Goal: Transaction & Acquisition: Purchase product/service

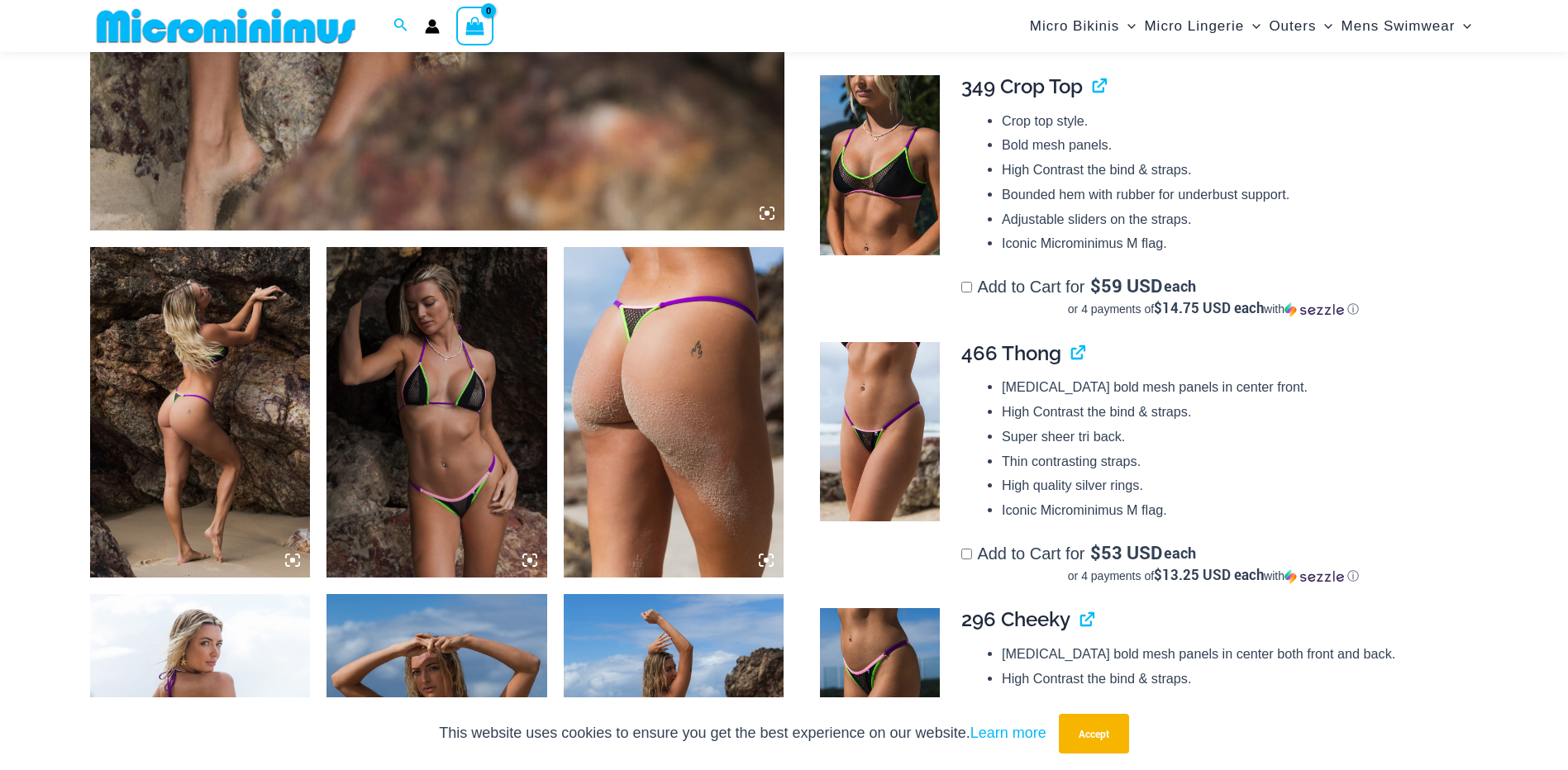
scroll to position [964, 0]
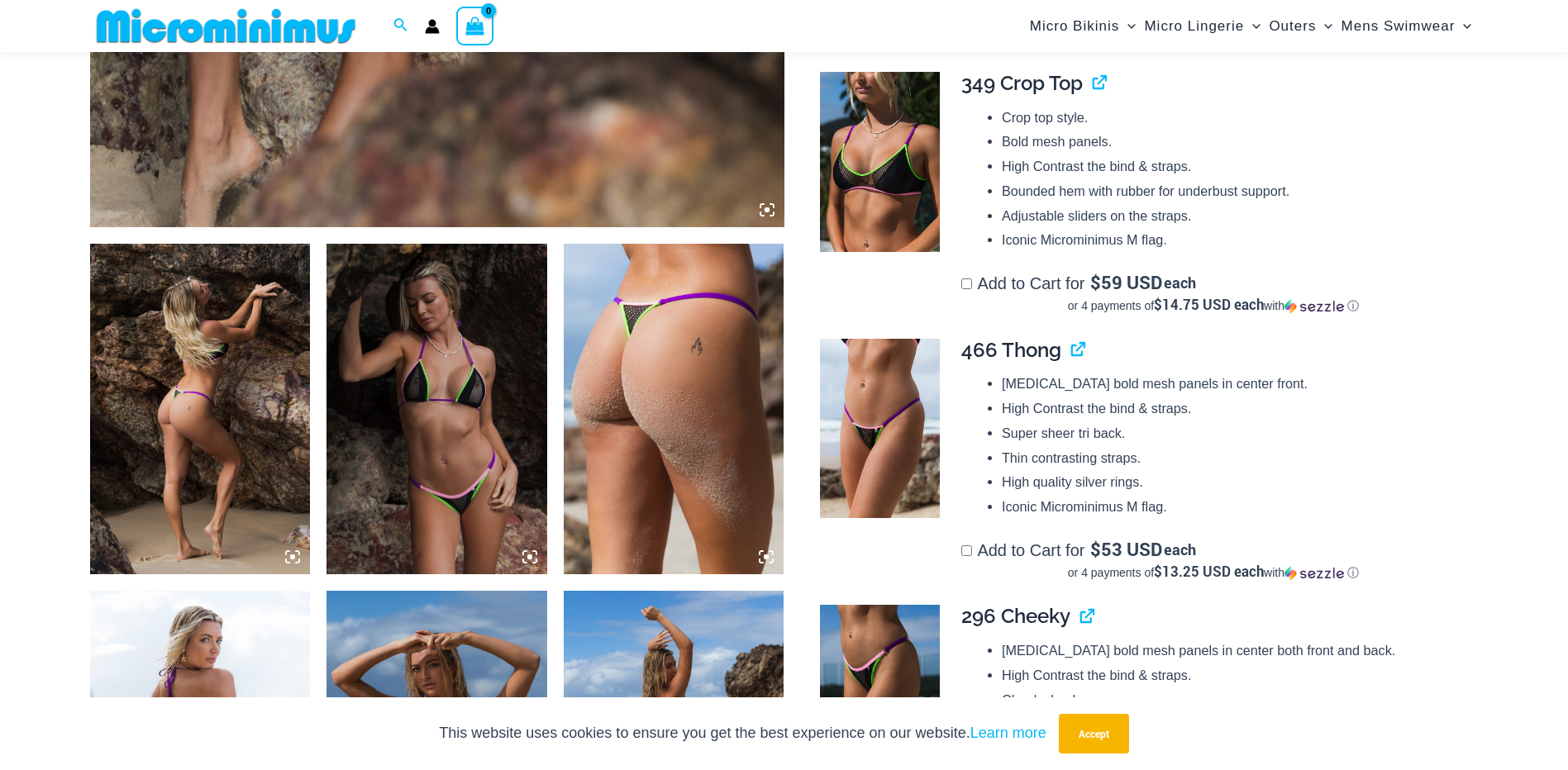
click at [219, 420] on img at bounding box center [201, 409] width 221 height 331
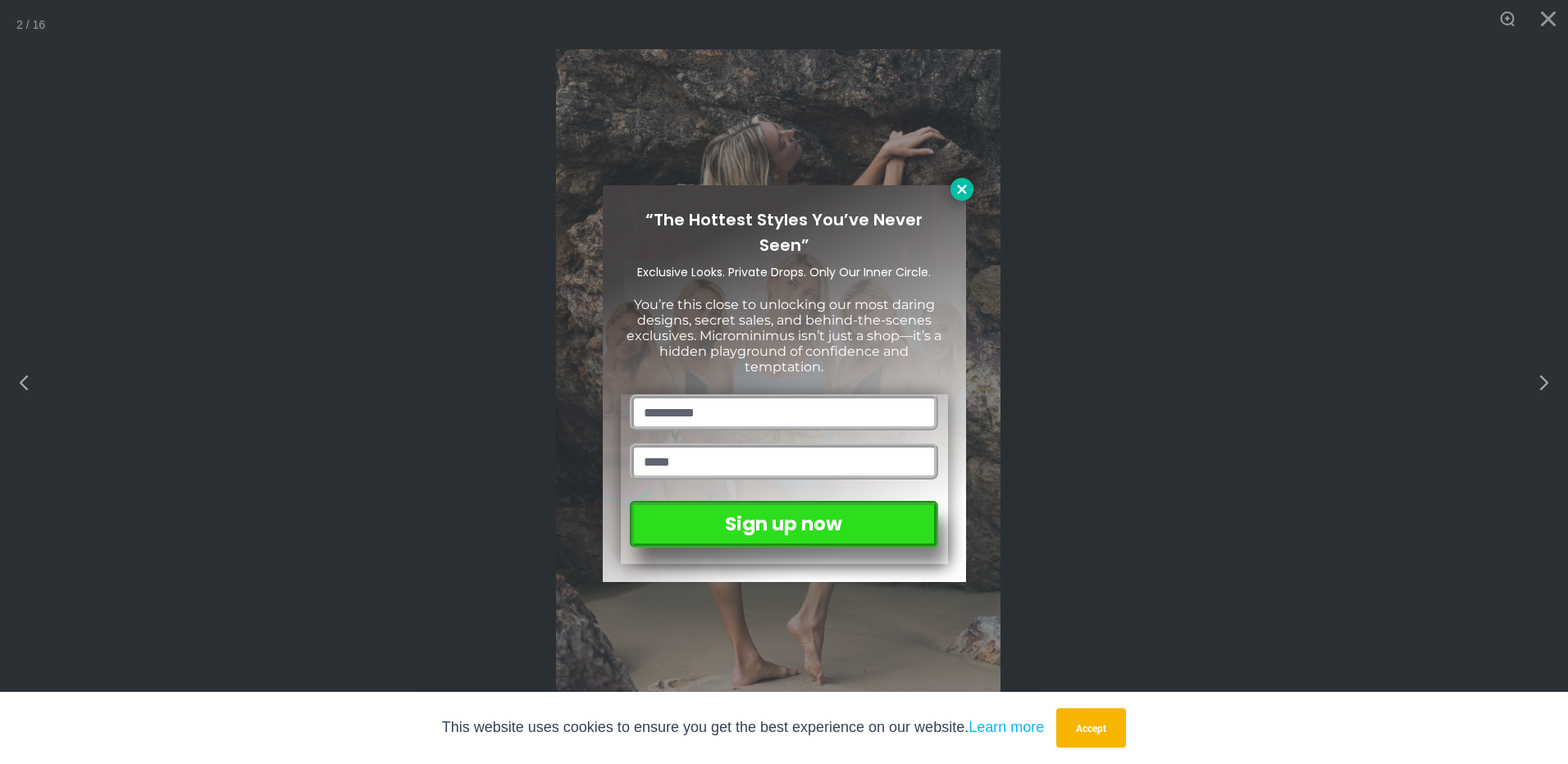
click at [957, 186] on icon at bounding box center [961, 189] width 15 height 15
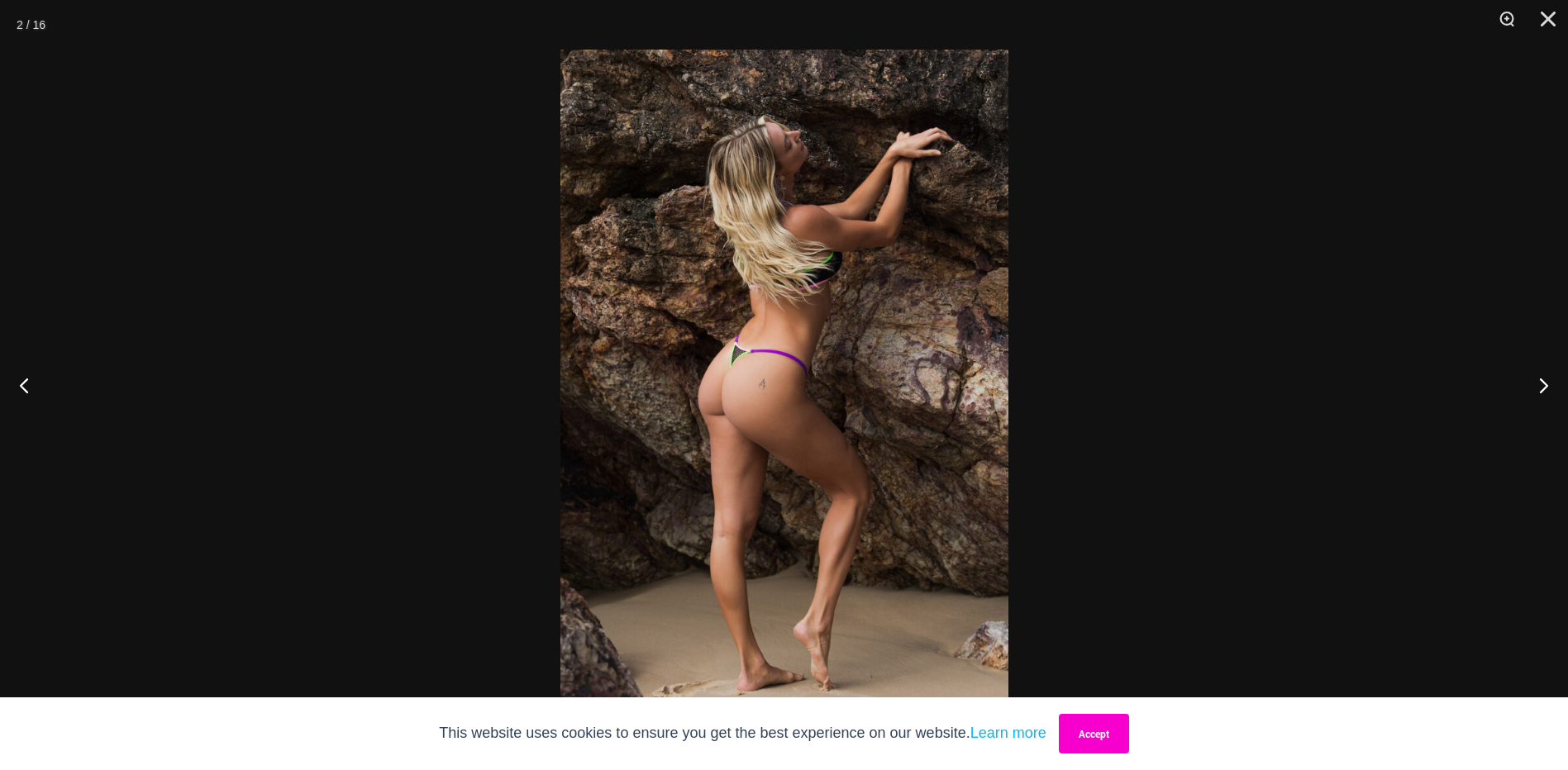
click at [1089, 741] on button "Accept" at bounding box center [1094, 734] width 70 height 40
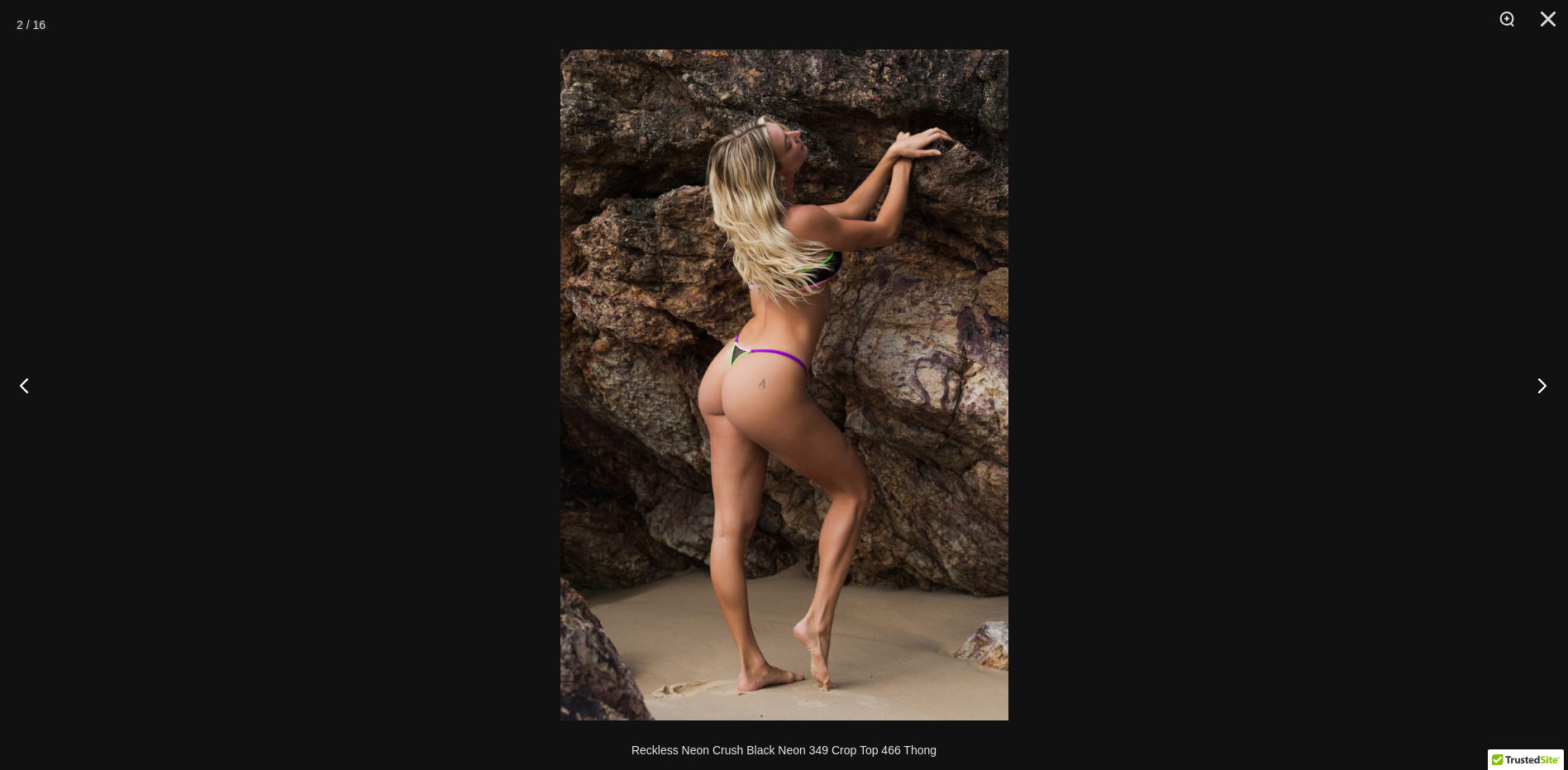
click at [1538, 384] on button "Next" at bounding box center [1537, 385] width 62 height 82
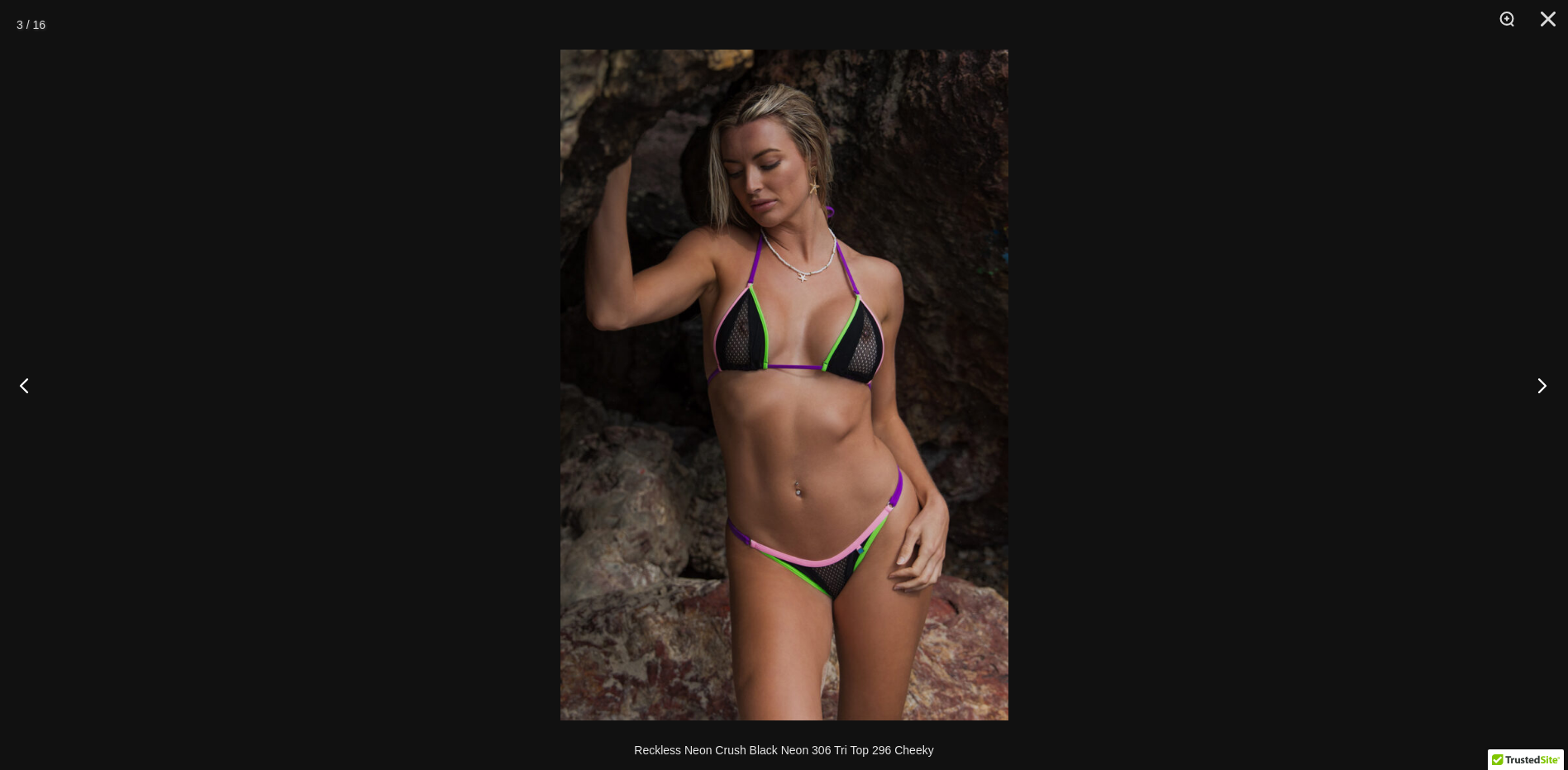
click at [1538, 384] on button "Next" at bounding box center [1537, 385] width 62 height 82
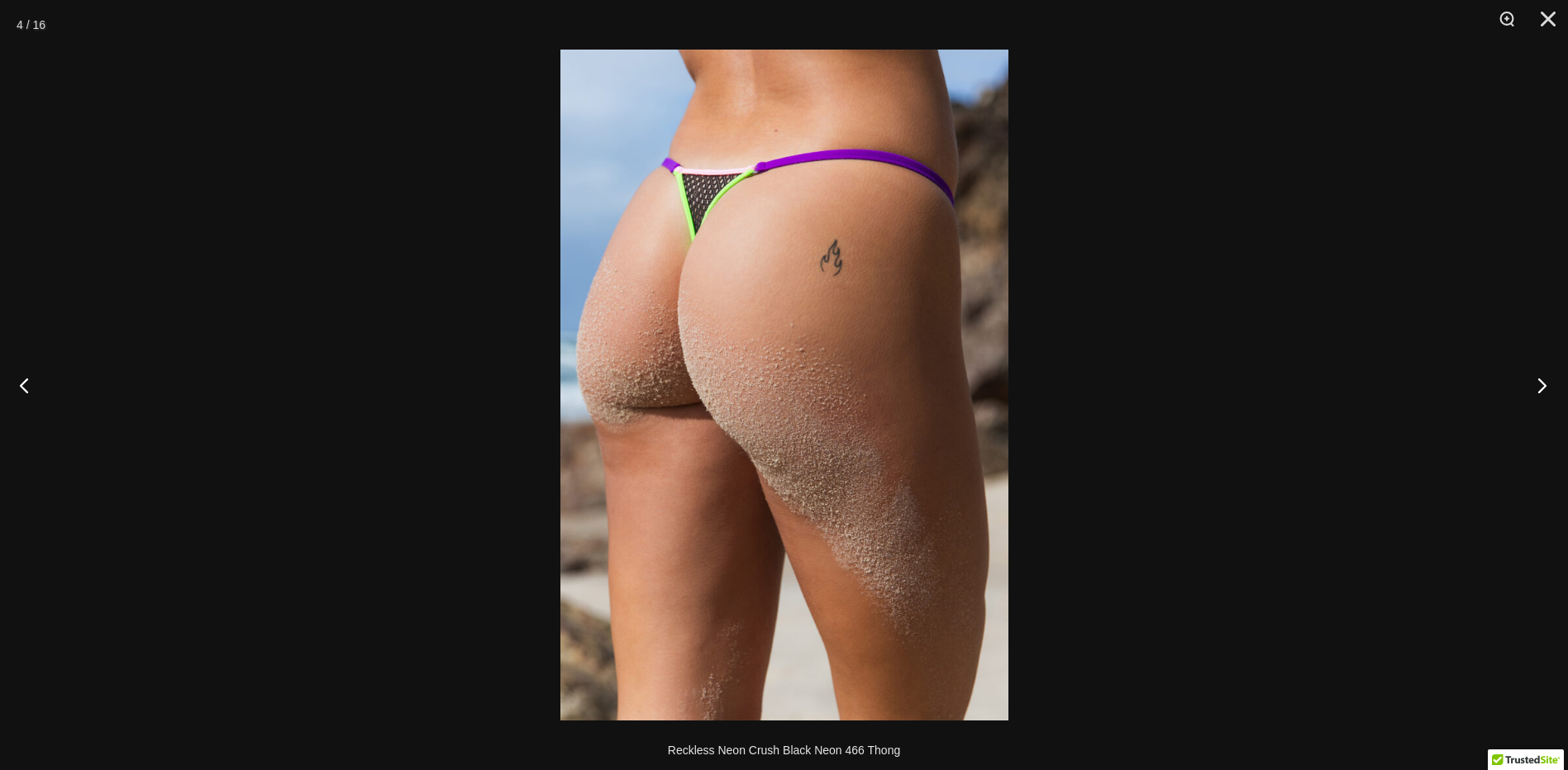
click at [1538, 384] on button "Next" at bounding box center [1537, 385] width 62 height 82
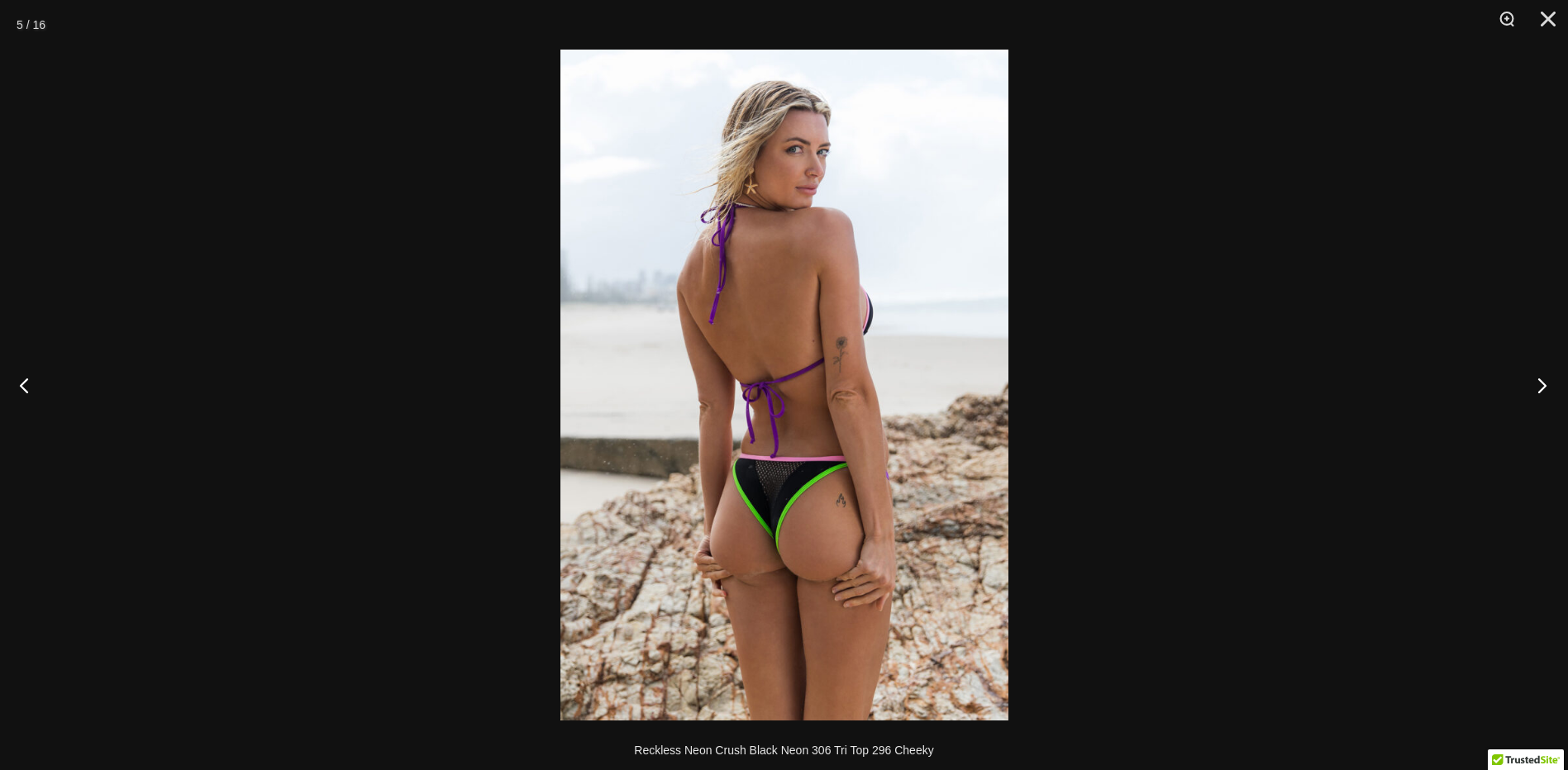
click at [1538, 384] on button "Next" at bounding box center [1537, 385] width 62 height 82
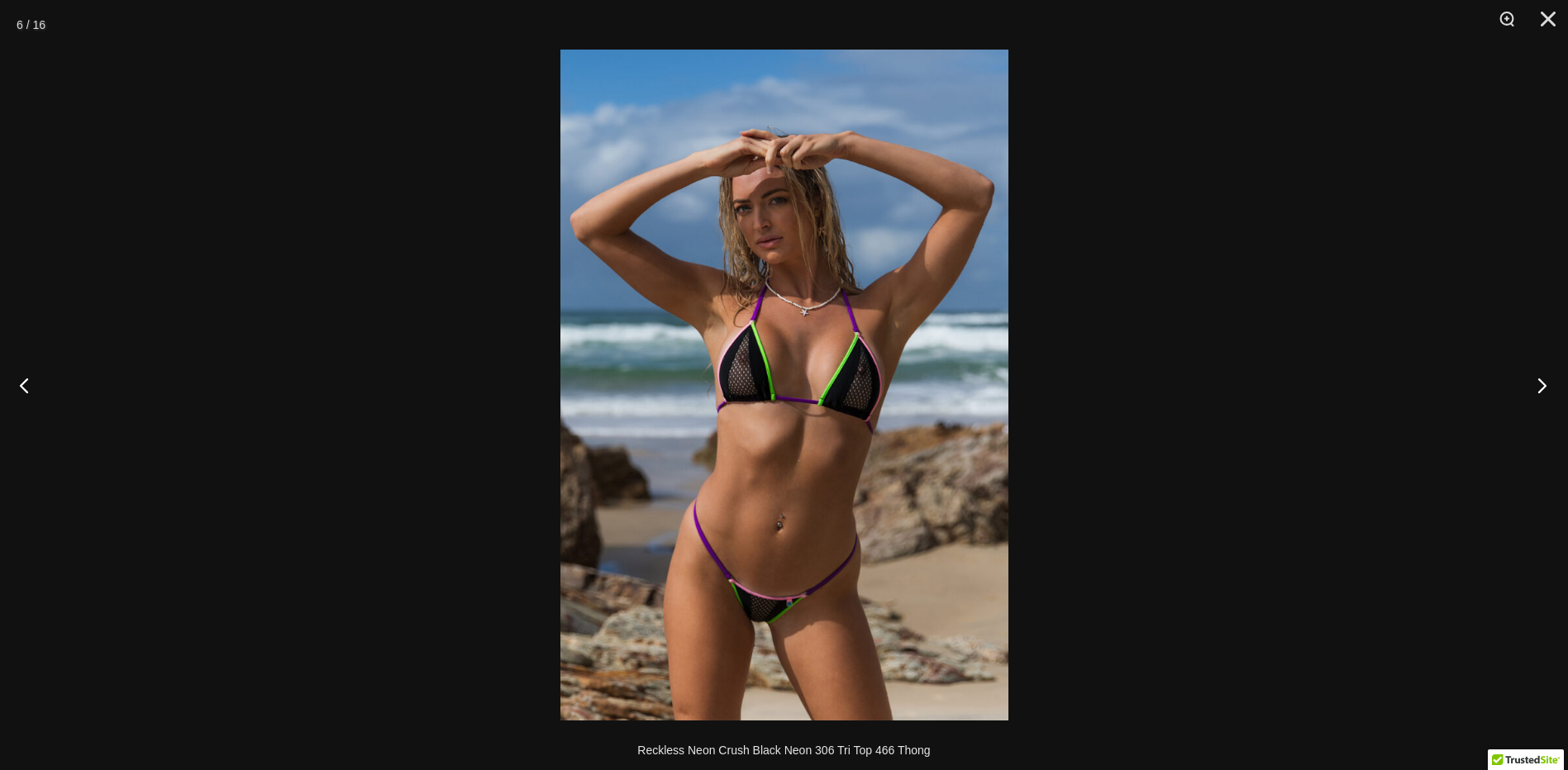
click at [1538, 384] on button "Next" at bounding box center [1537, 385] width 62 height 82
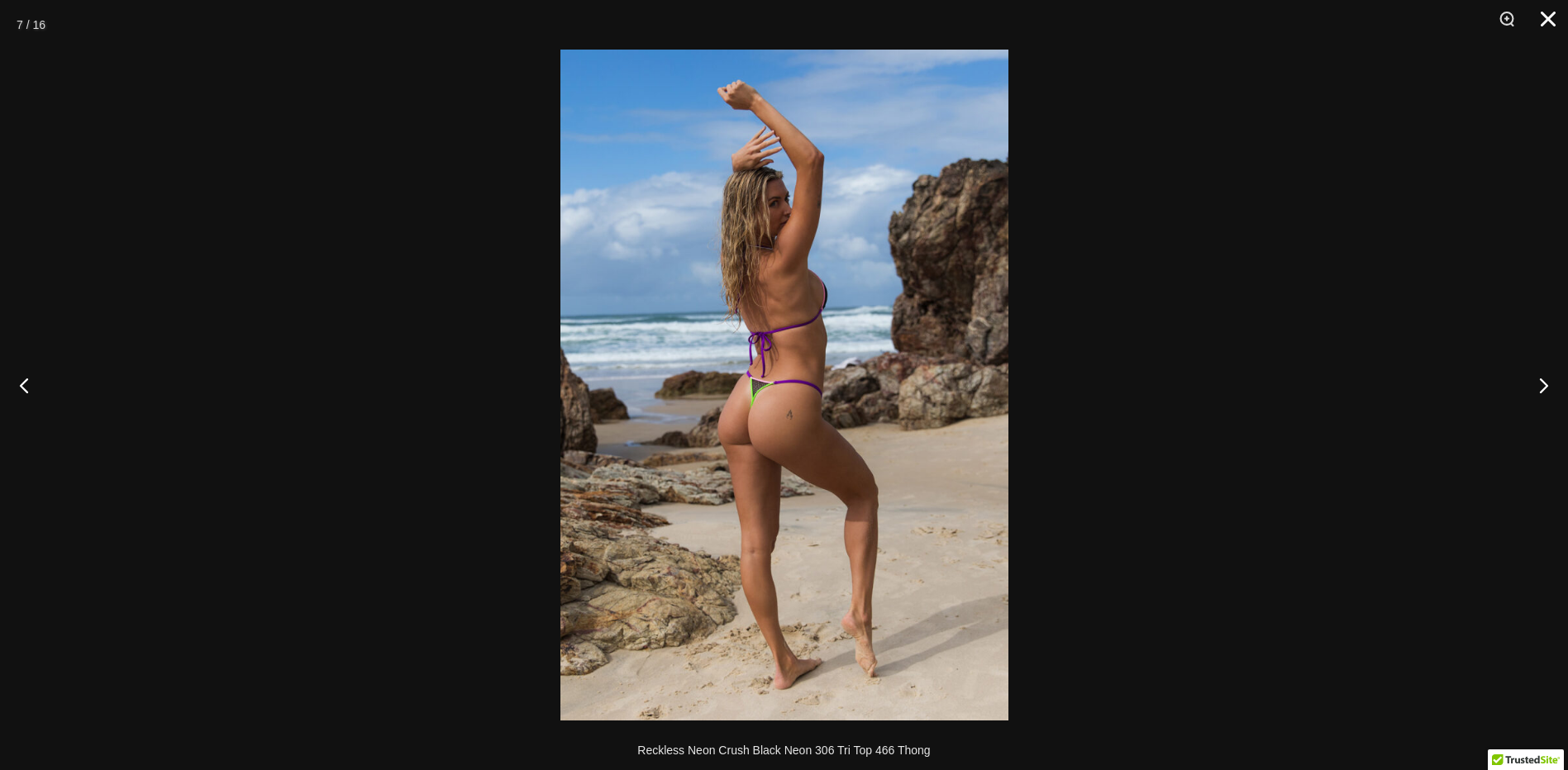
click at [1554, 21] on button "Close" at bounding box center [1543, 24] width 42 height 49
